Goal: Complete application form

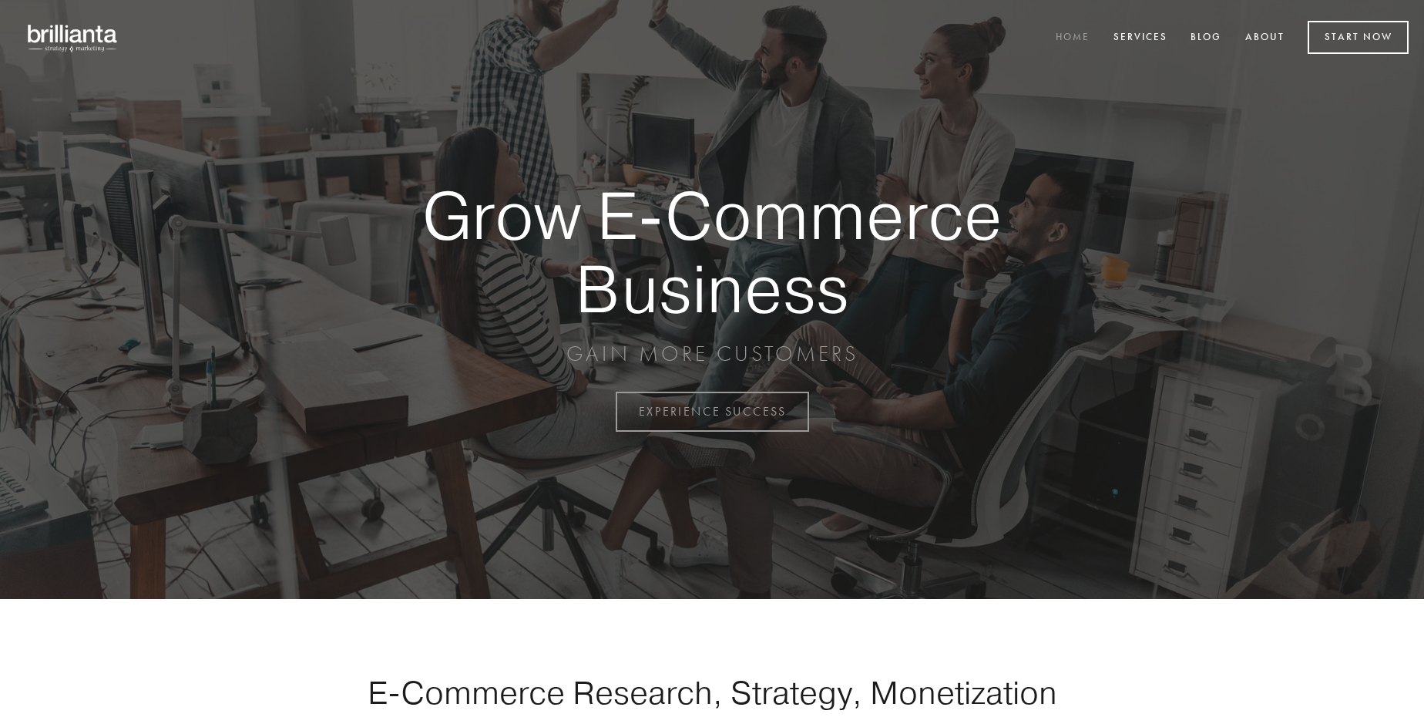
scroll to position [4040, 0]
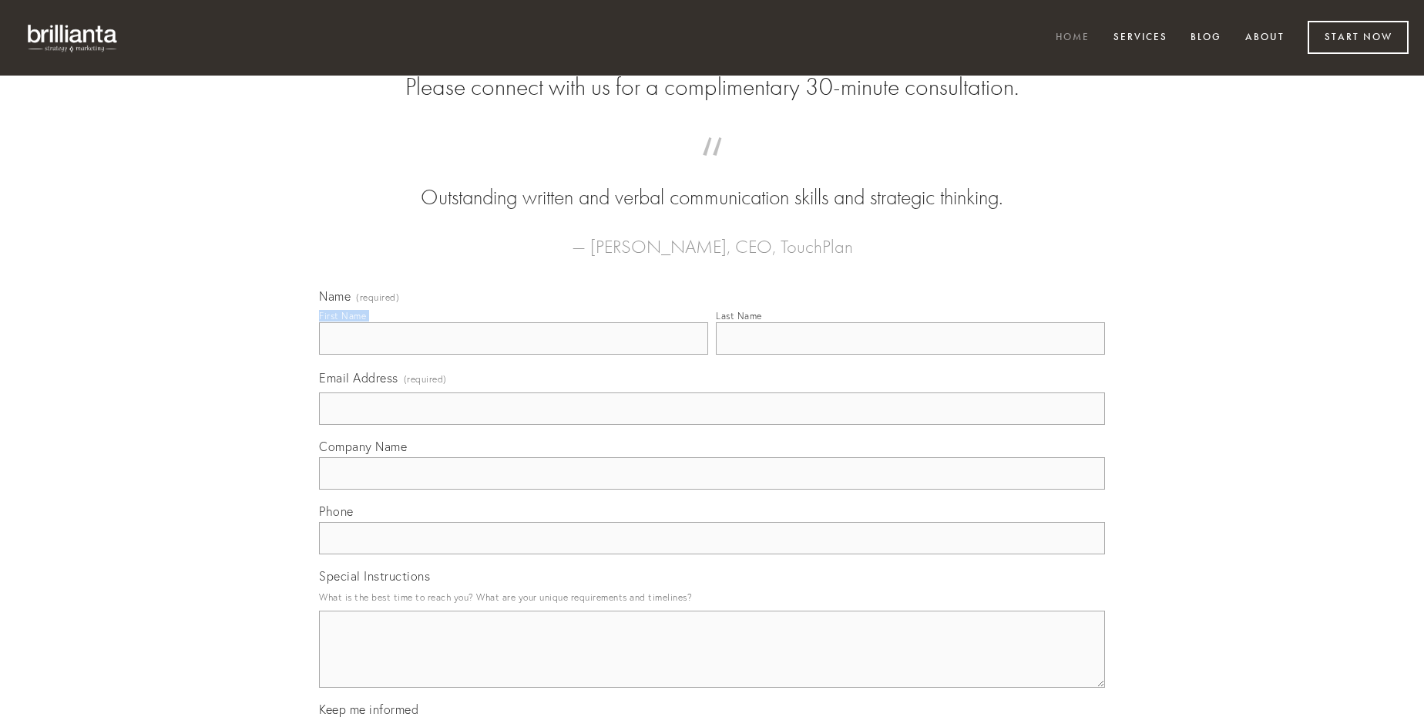
type input "[PERSON_NAME] PhD"
click at [910, 355] on input "Last Name" at bounding box center [910, 338] width 389 height 32
type input "[PERSON_NAME] PhD"
click at [712, 425] on input "Email Address (required)" at bounding box center [712, 408] width 786 height 32
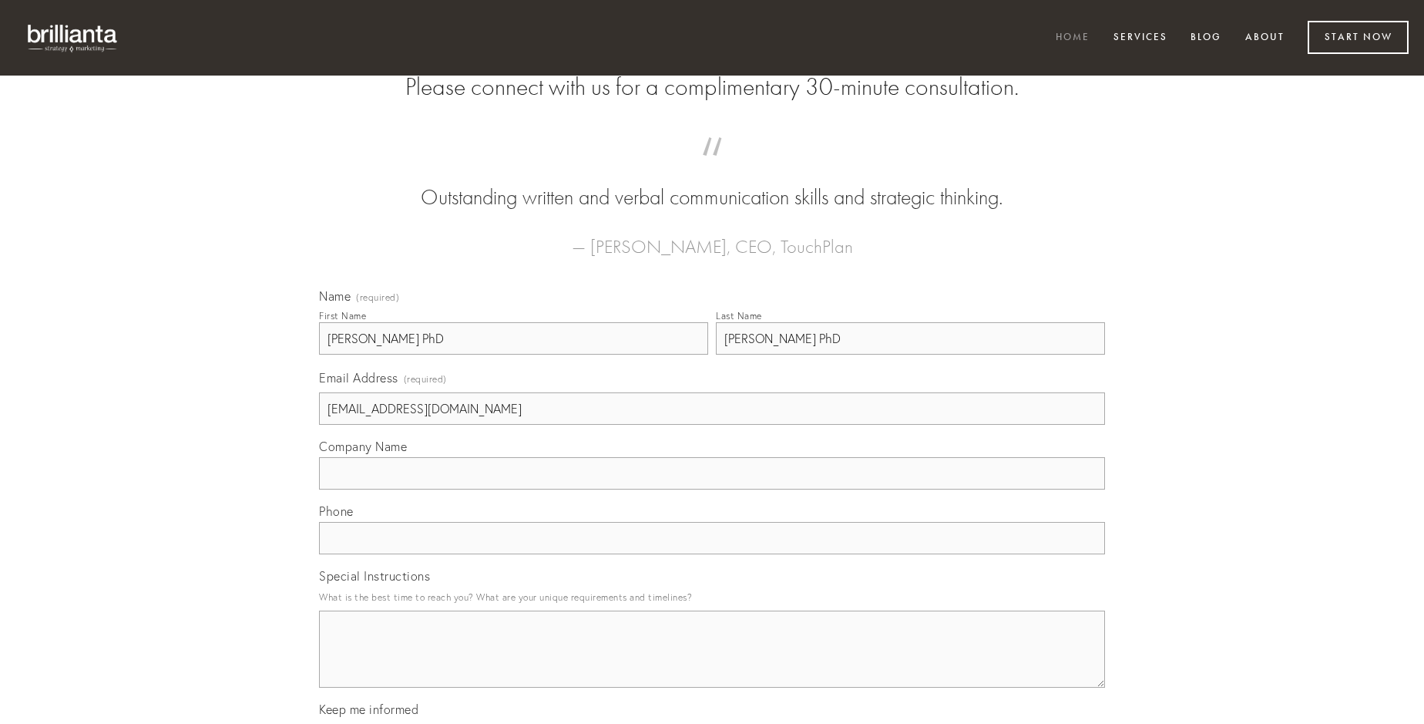
type input "[EMAIL_ADDRESS][DOMAIN_NAME]"
click at [712, 489] on input "Company Name" at bounding box center [712, 473] width 786 height 32
type input "sui"
click at [712, 554] on input "text" at bounding box center [712, 538] width 786 height 32
click at [712, 663] on textarea "Special Instructions" at bounding box center [712, 648] width 786 height 77
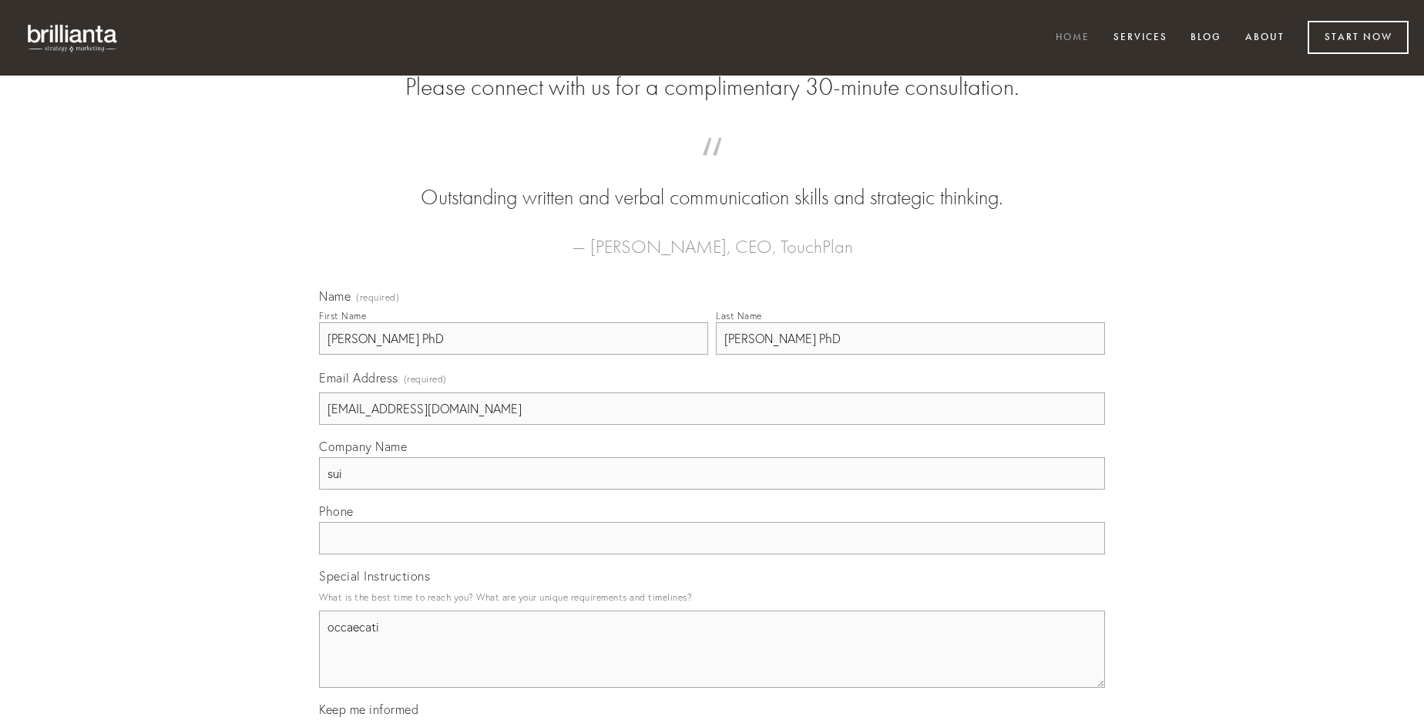
type textarea "occaecati"
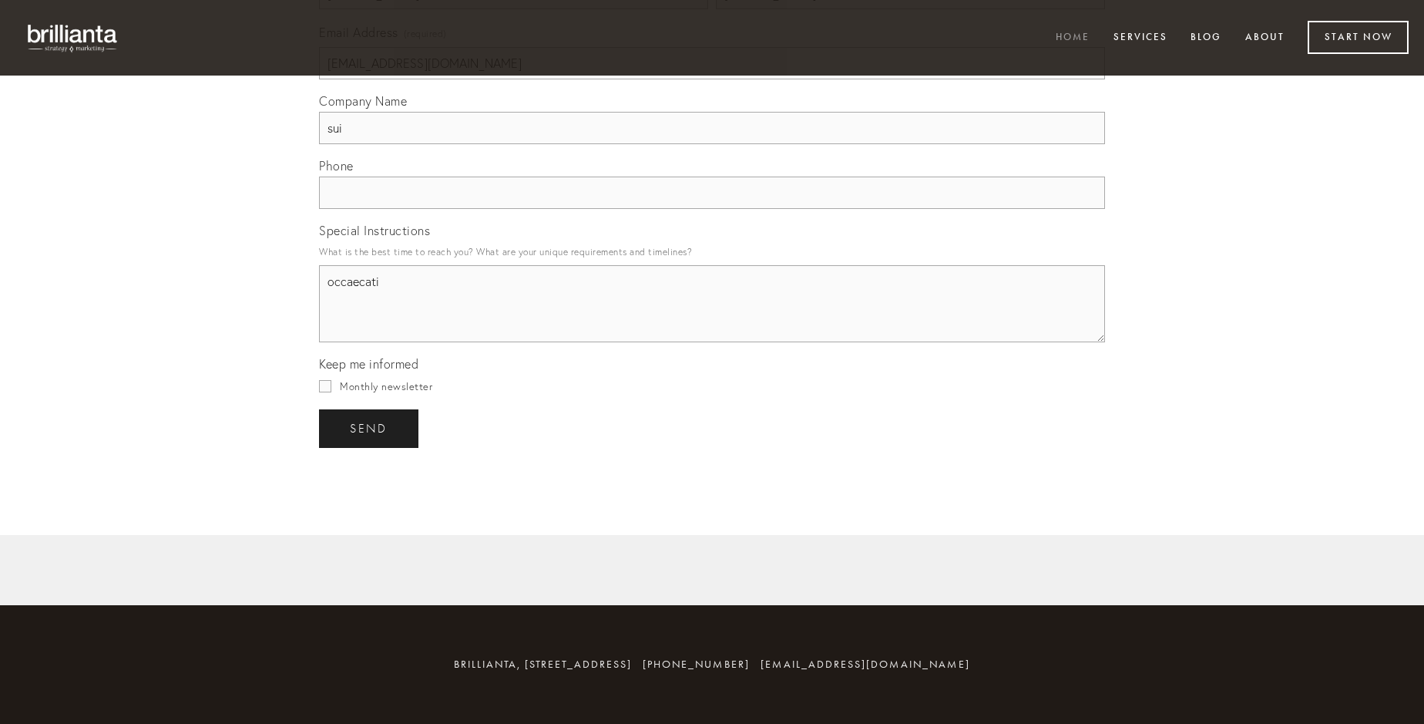
click at [370, 428] on span "send" at bounding box center [369, 429] width 38 height 14
